Goal: Task Accomplishment & Management: Use online tool/utility

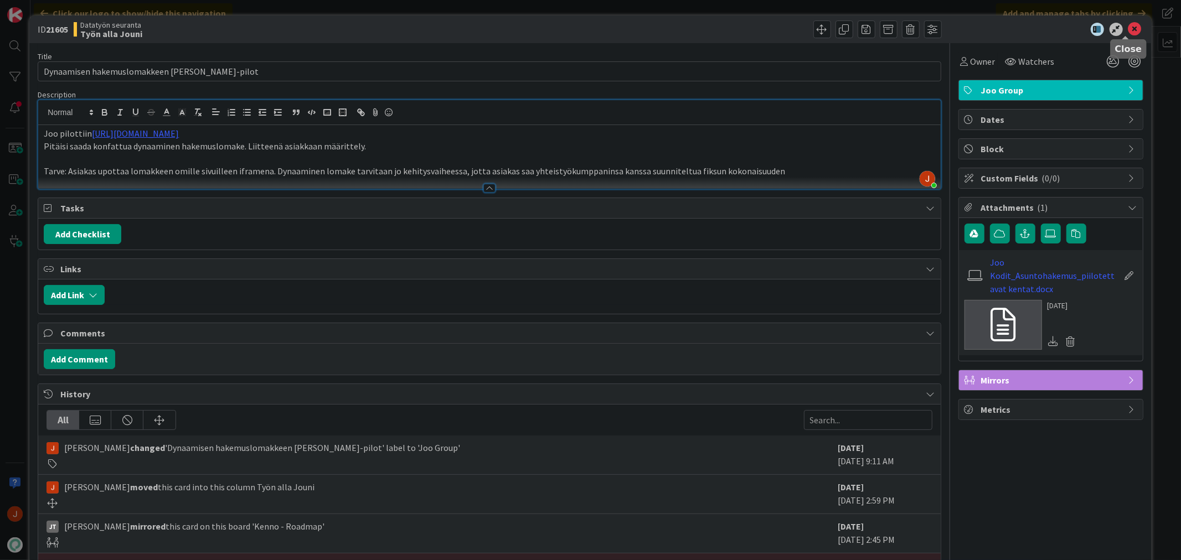
click at [1129, 28] on icon at bounding box center [1135, 29] width 13 height 13
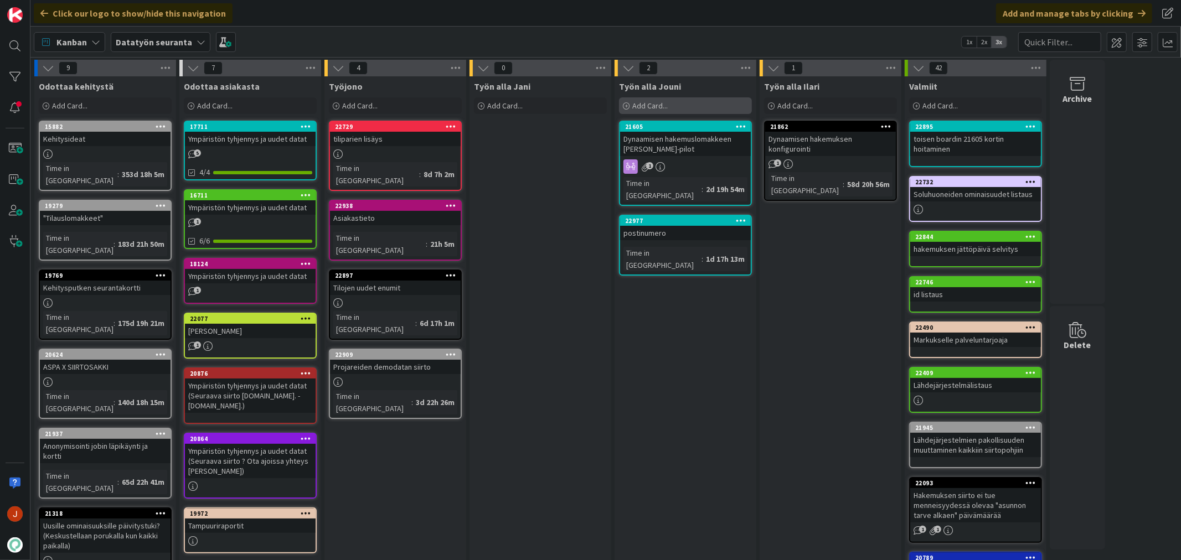
click at [666, 104] on span "Add Card..." at bounding box center [649, 106] width 35 height 10
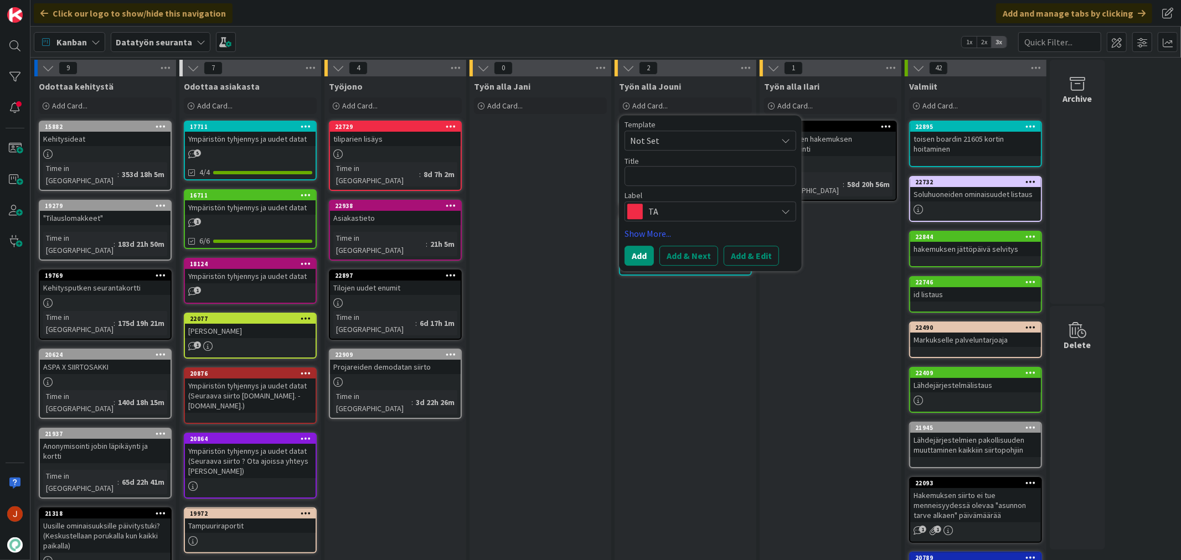
click at [695, 186] on textarea at bounding box center [711, 176] width 172 height 20
drag, startPoint x: 682, startPoint y: 200, endPoint x: 671, endPoint y: 240, distance: 42.1
click at [683, 200] on div "Label TA" at bounding box center [711, 207] width 172 height 30
click at [740, 216] on span "TA" at bounding box center [710, 212] width 123 height 16
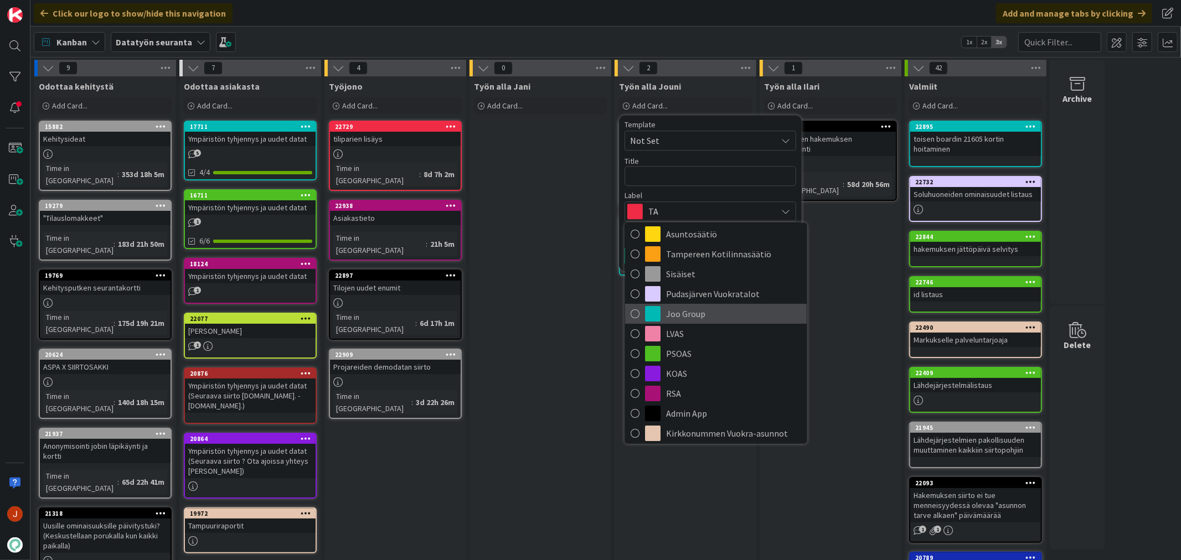
scroll to position [61, 0]
click at [709, 316] on span "Joo Group" at bounding box center [733, 315] width 135 height 17
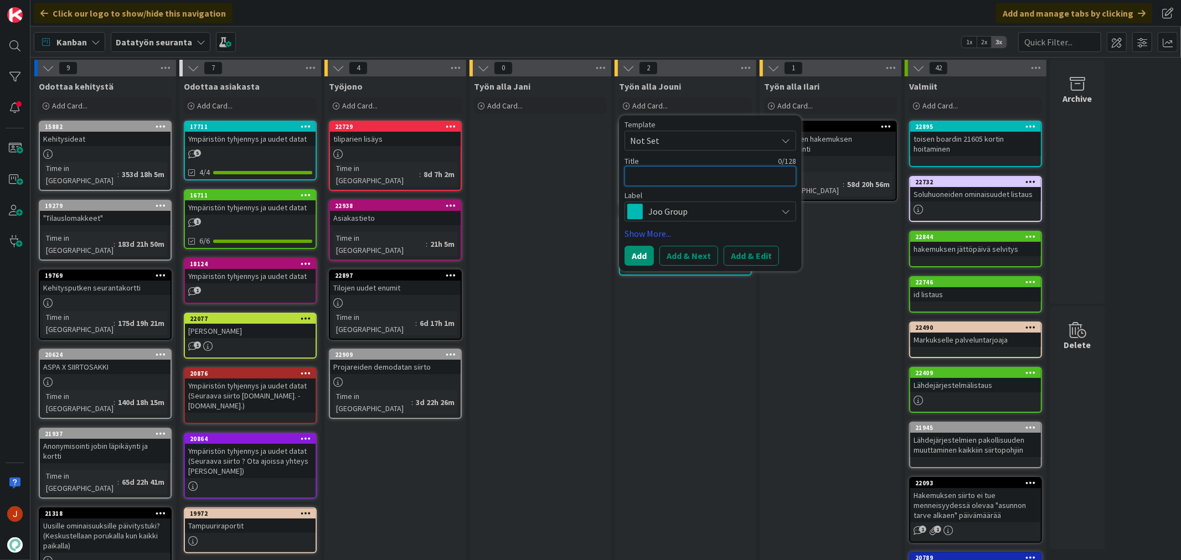
click at [679, 178] on textarea at bounding box center [711, 176] width 172 height 20
type textarea "x"
type textarea "H"
type textarea "x"
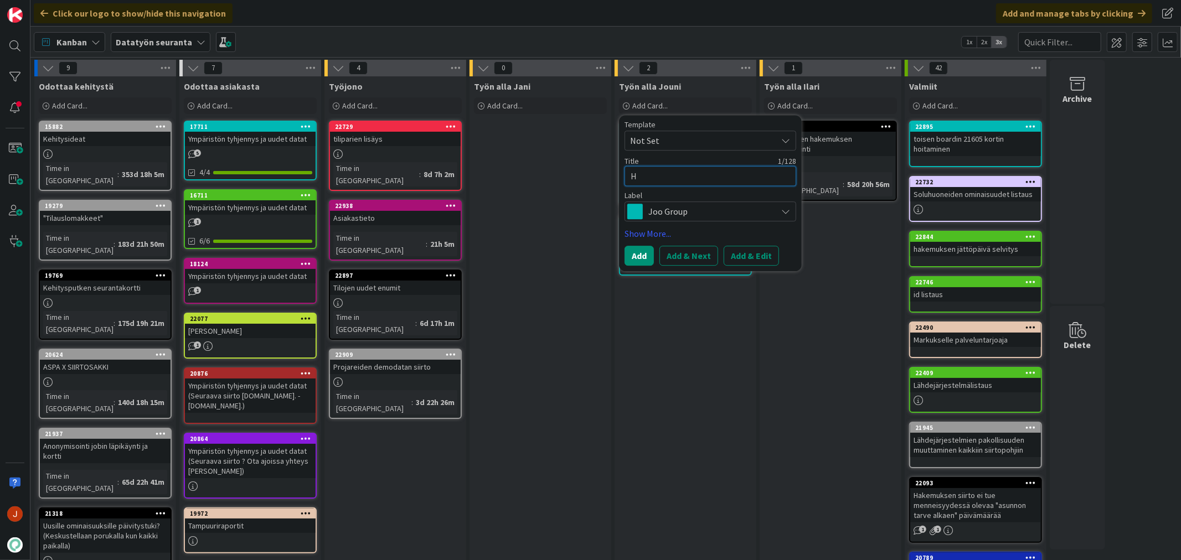
type textarea "He"
type textarea "x"
type textarea "Het"
type textarea "x"
type textarea "Hetu"
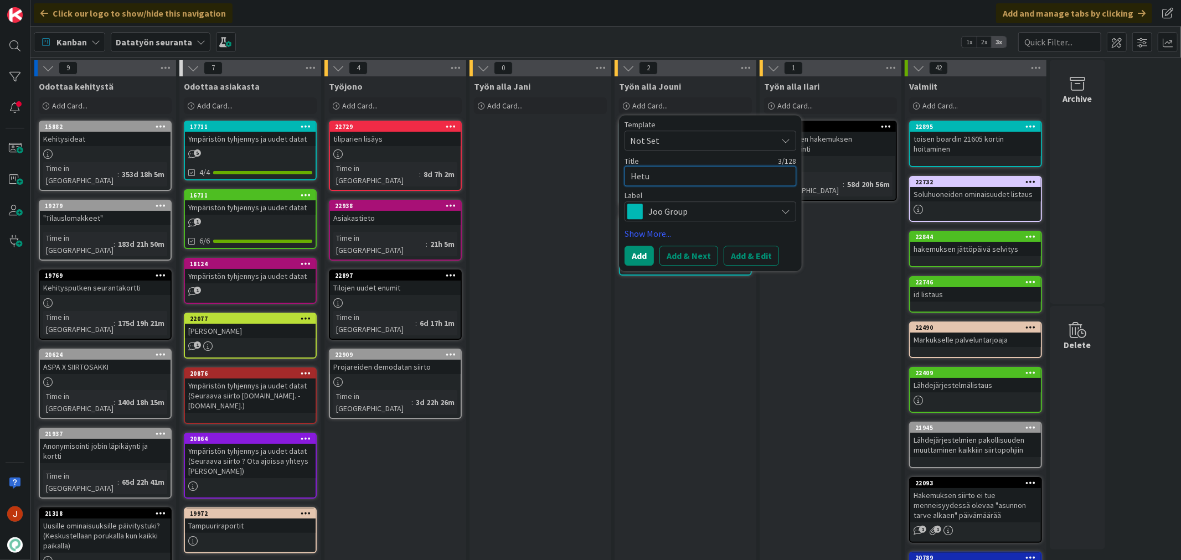
type textarea "x"
type textarea "Hetu"
type textarea "x"
type textarea "Hetu t"
type textarea "x"
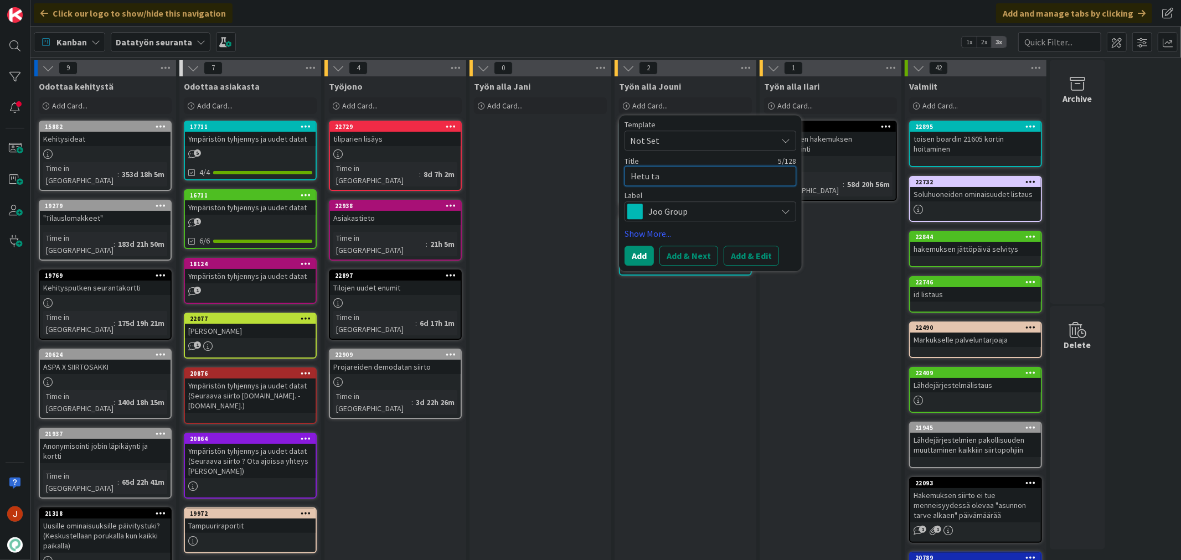
type textarea "Hetu tar"
type textarea "x"
type textarea "Hetu [MEDICAL_DATA]"
type textarea "x"
type textarea "Hetu tarkas"
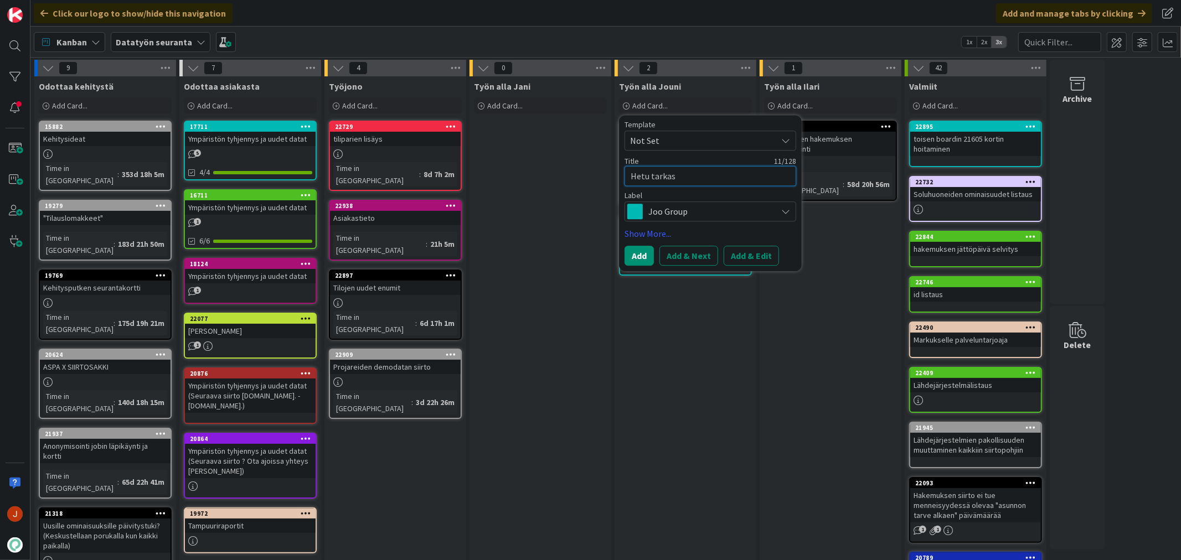
type textarea "x"
type textarea "Hetu tarkast"
type textarea "x"
type textarea "Hetu tarkastus"
type textarea "x"
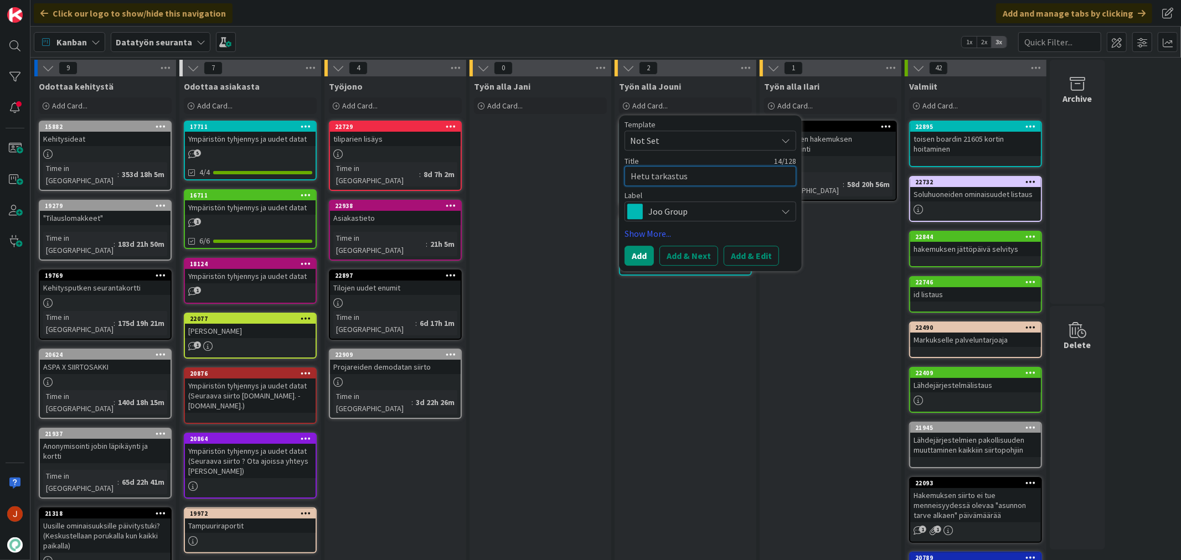
type textarea "Hetu"
type textarea "x"
type textarea "Hetu s"
type textarea "x"
type textarea "Hetu se"
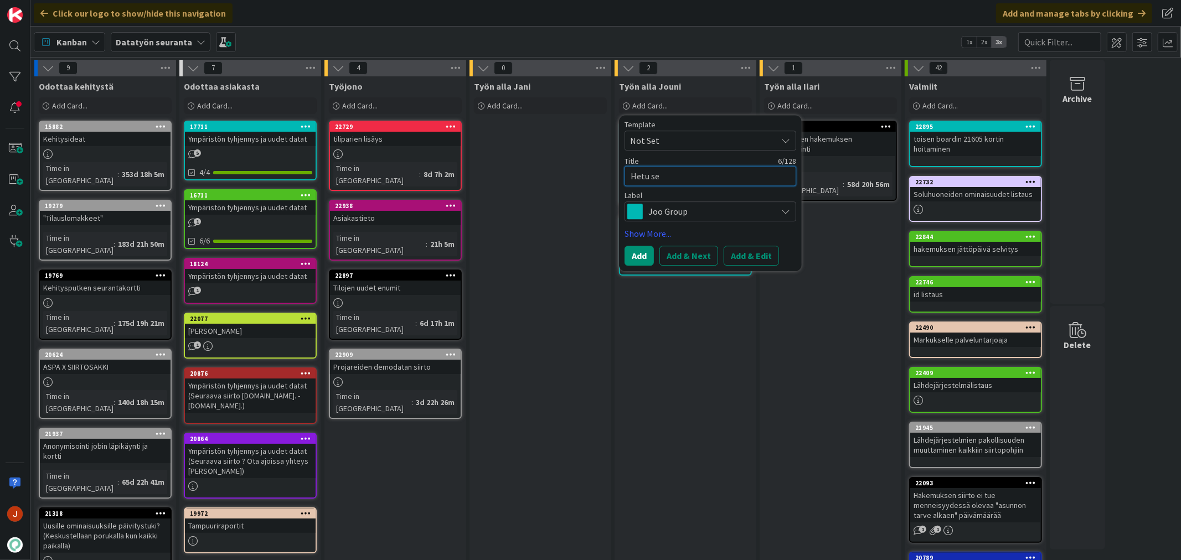
type textarea "x"
type textarea "Hetu sel"
type textarea "x"
type textarea "Hetu selv"
type textarea "x"
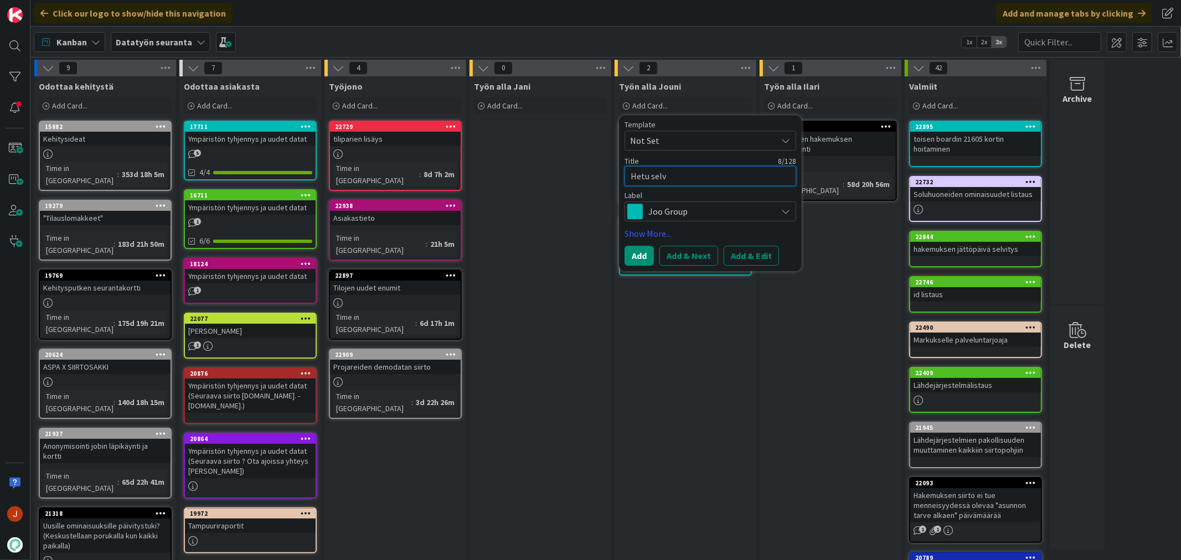
type textarea "Hetu selvi"
type textarea "x"
type textarea "Hetu selvit"
type textarea "x"
type textarea "Hetu selvity"
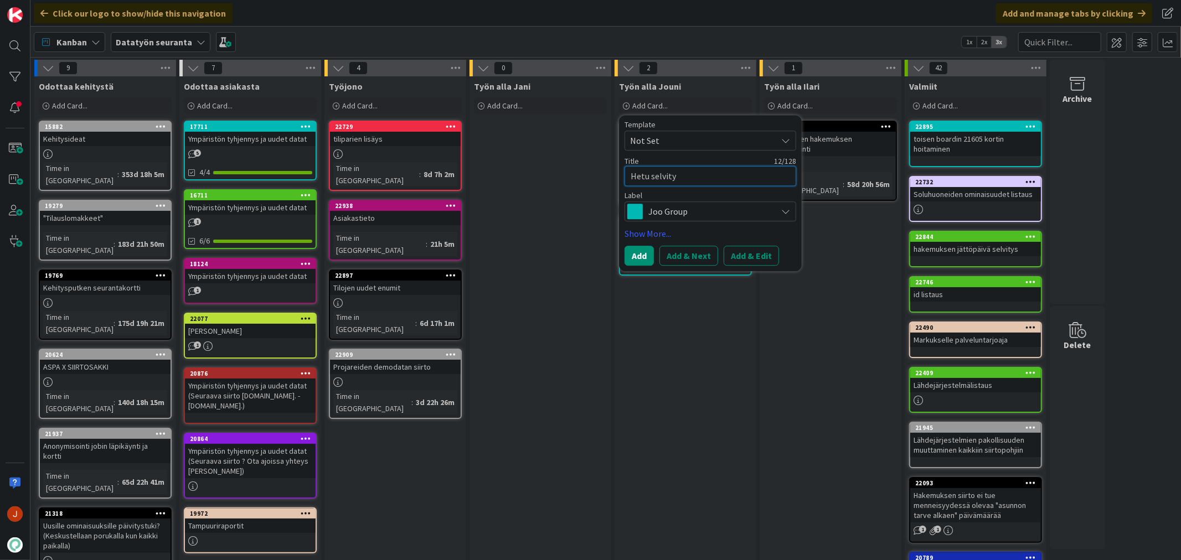
type textarea "x"
type textarea "Hetu selvitys"
click at [640, 259] on button "Add" at bounding box center [639, 256] width 29 height 20
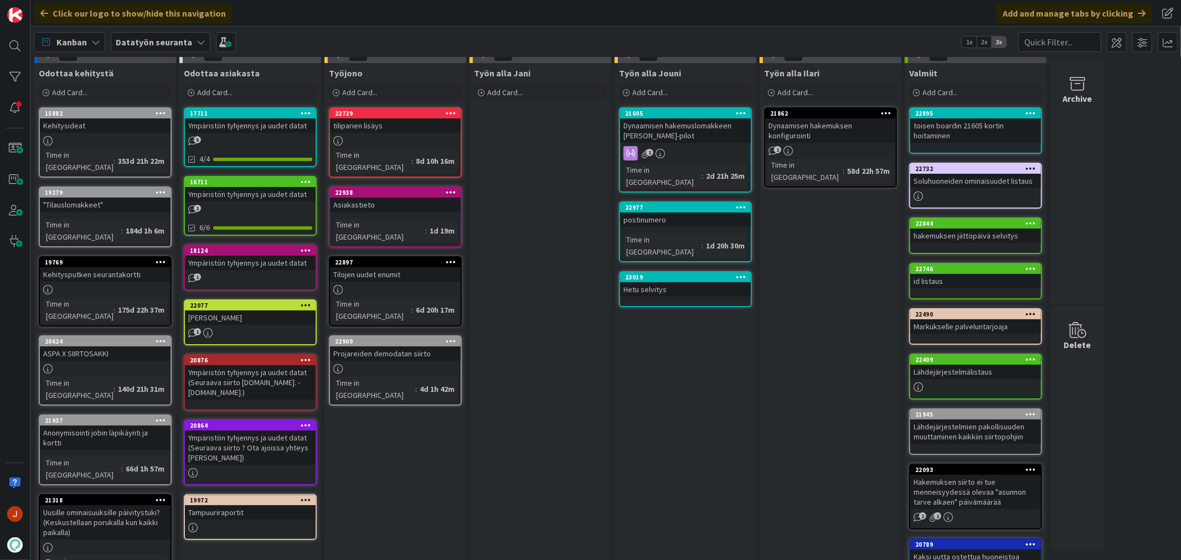
scroll to position [0, 0]
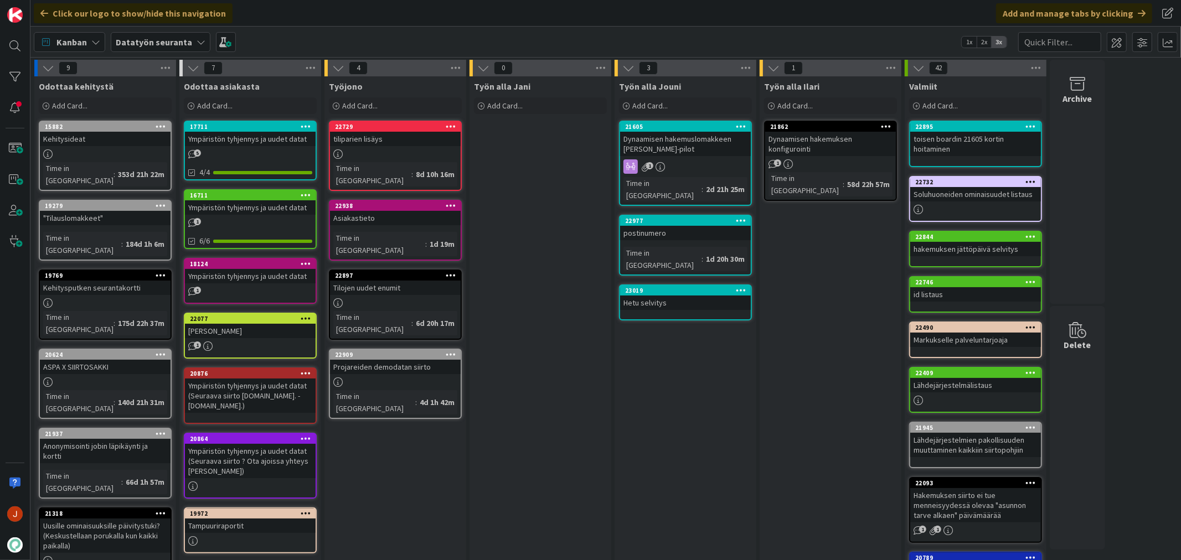
click at [550, 299] on div "Työn alla Jani Add Card..." at bounding box center [541, 470] width 142 height 788
